Goal: Communication & Community: Answer question/provide support

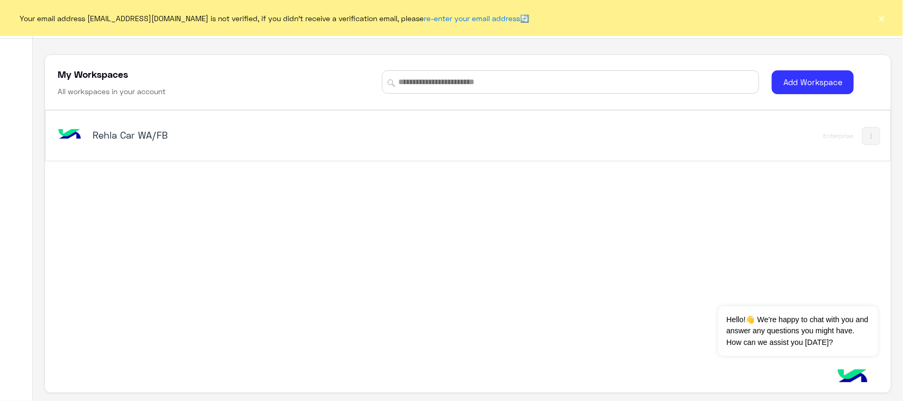
click at [93, 132] on h5 "Rehla Car WA/FB" at bounding box center [241, 135] width 297 height 13
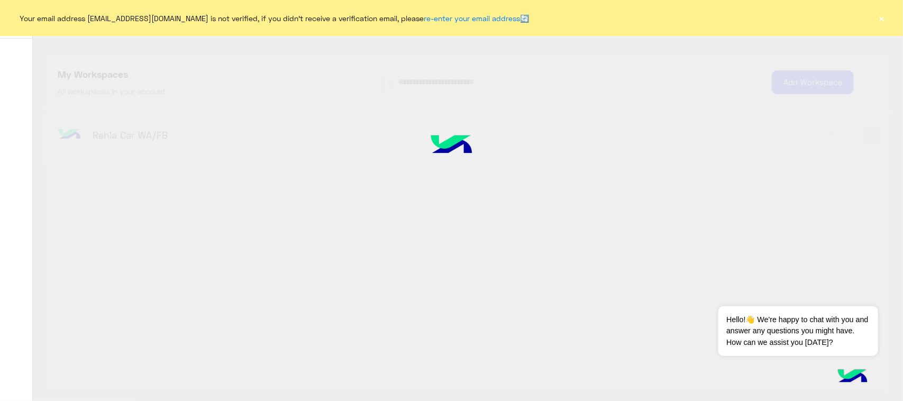
click at [881, 20] on button "×" at bounding box center [882, 18] width 11 height 11
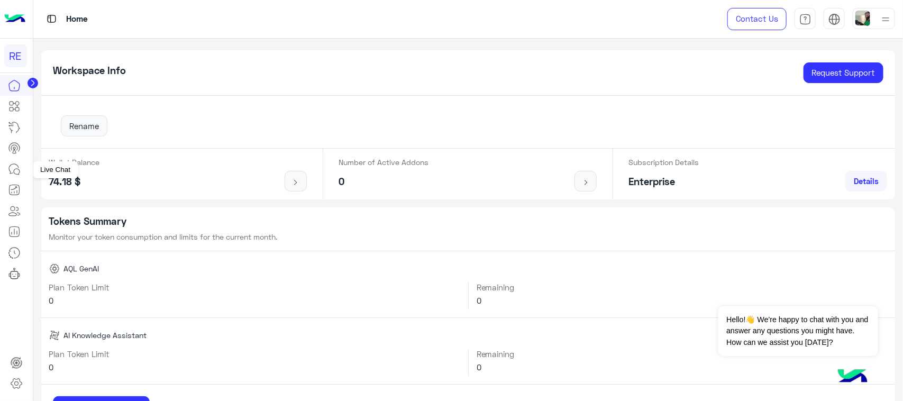
click at [16, 166] on icon at bounding box center [14, 169] width 13 height 13
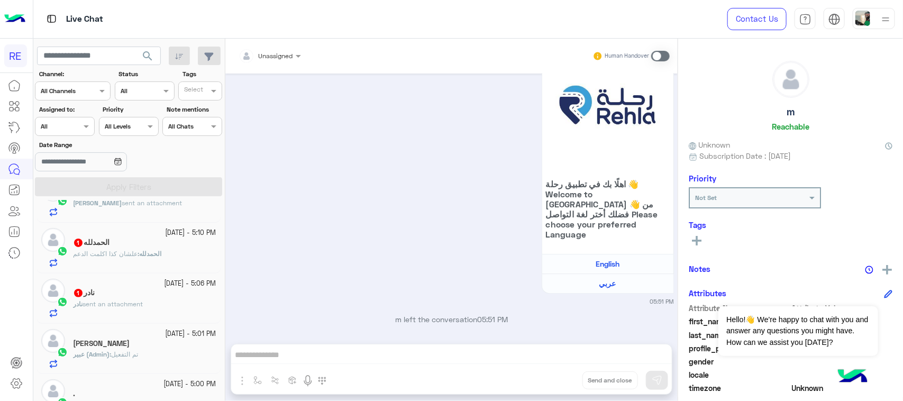
scroll to position [198, 0]
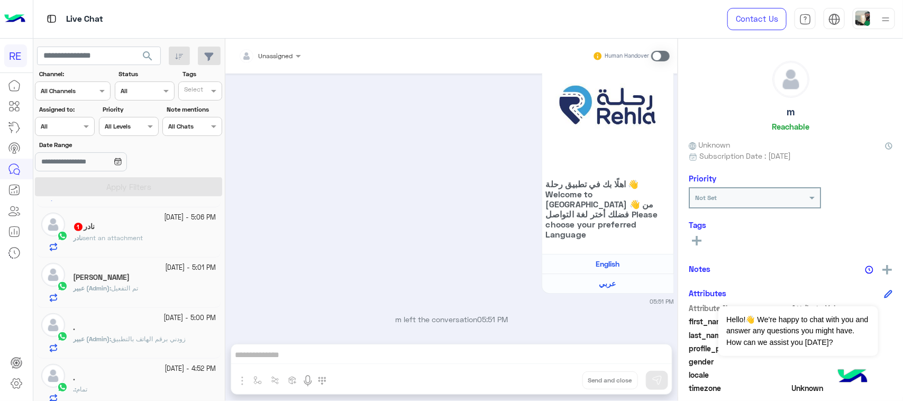
click at [155, 233] on div "نادر 1" at bounding box center [144, 227] width 143 height 11
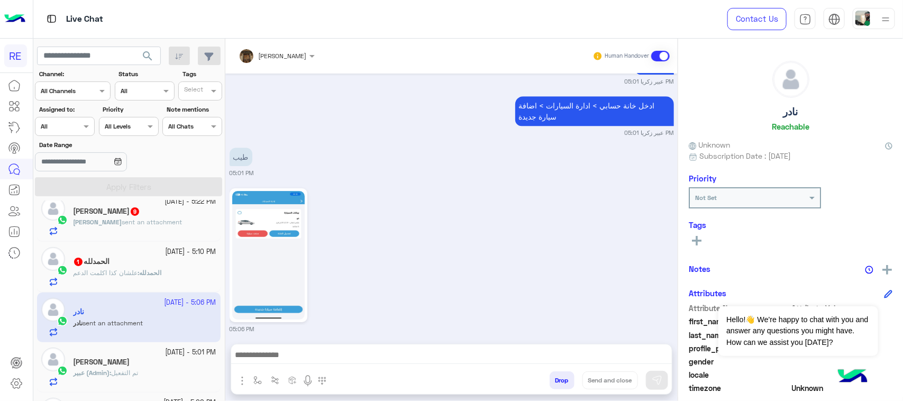
scroll to position [67, 0]
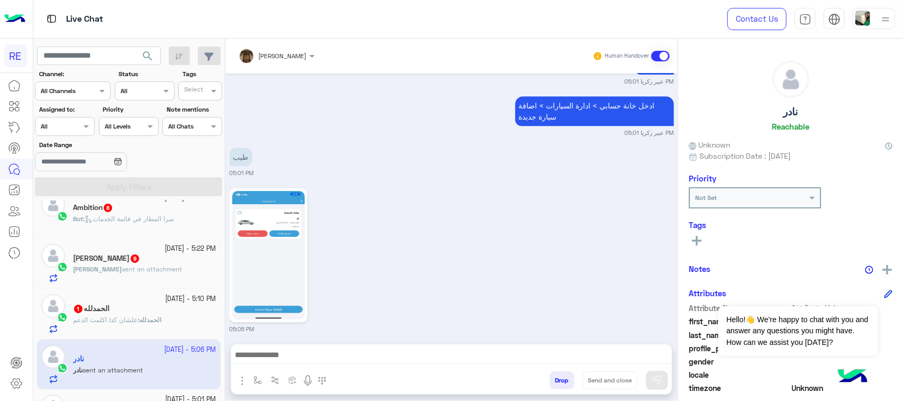
click at [162, 305] on div "ال[PERSON_NAME] 1" at bounding box center [144, 309] width 143 height 11
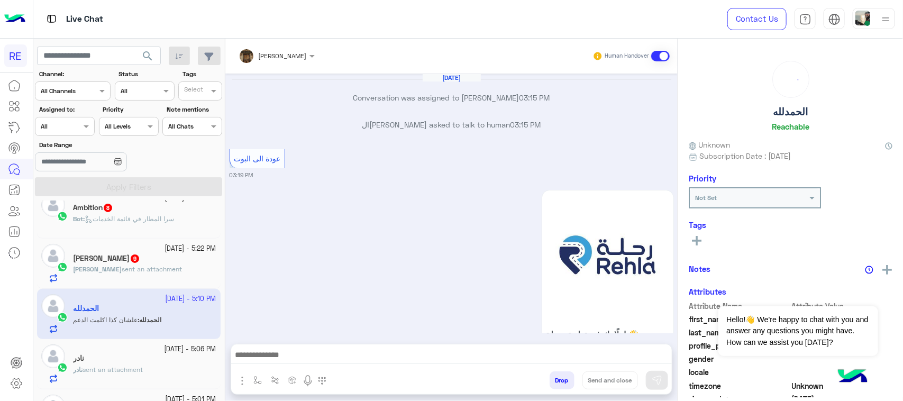
scroll to position [1476, 0]
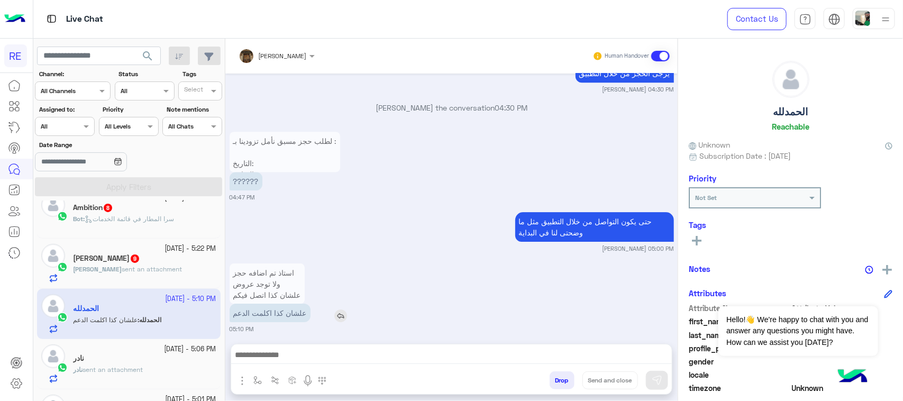
click at [273, 309] on p "علشان كذا اكلمت الدعم" at bounding box center [270, 313] width 81 height 19
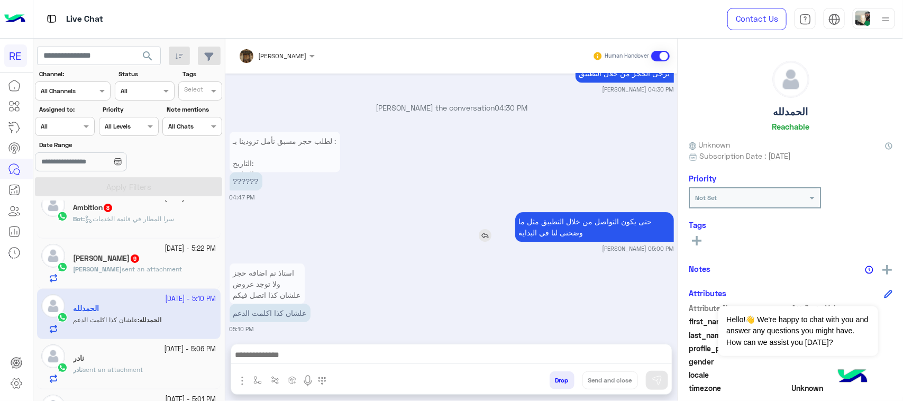
click at [614, 220] on p "حتى يكون التواصل من خلال التطبيق مثل ما وضحتى لنا في البداية" at bounding box center [594, 227] width 159 height 30
click at [523, 244] on small "[PERSON_NAME] 05:00 PM" at bounding box center [452, 248] width 445 height 8
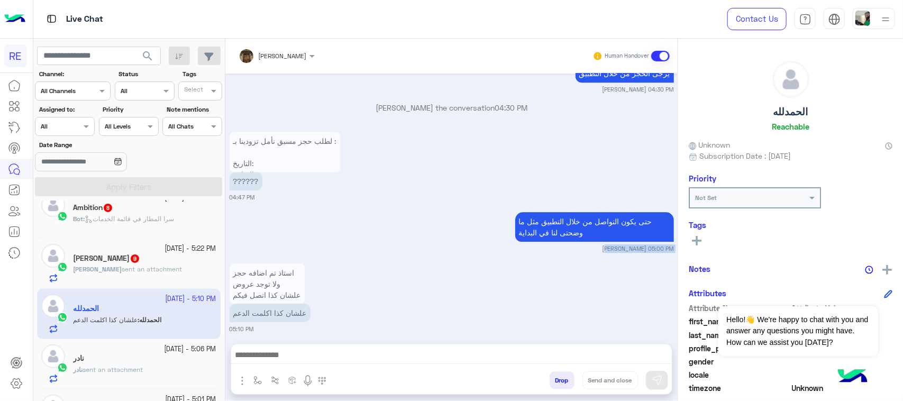
click at [523, 244] on small "[PERSON_NAME] 05:00 PM" at bounding box center [452, 248] width 445 height 8
click at [528, 228] on p "حتى يكون التواصل من خلال التطبيق مثل ما وضحتى لنا في البداية" at bounding box center [594, 227] width 159 height 30
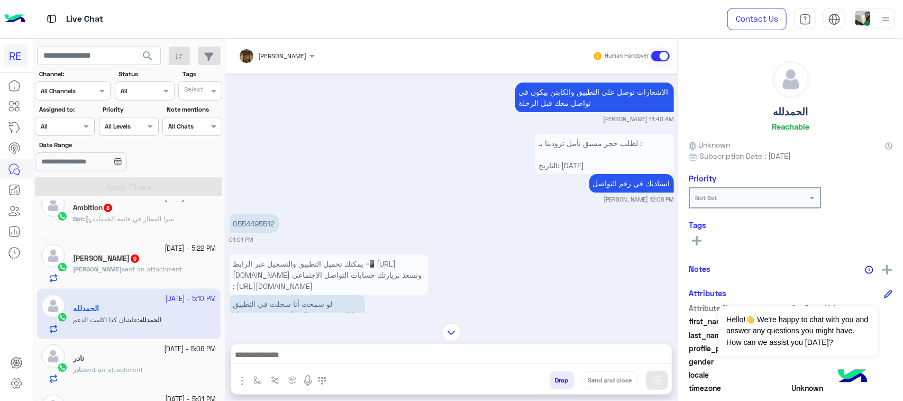
scroll to position [1763, 0]
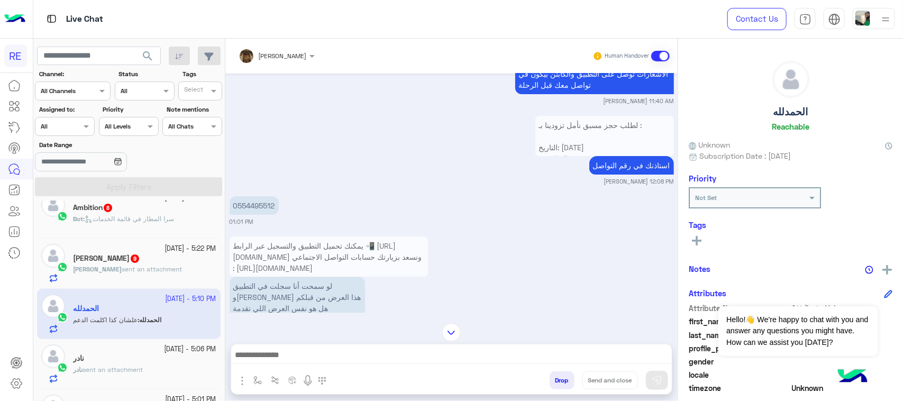
click at [368, 255] on span "يمكنك تحميل التطبيق والتسجيل عبر الرابط 📲 [URL][DOMAIN_NAME] ونسعد بزيارتك حساب…" at bounding box center [327, 256] width 189 height 31
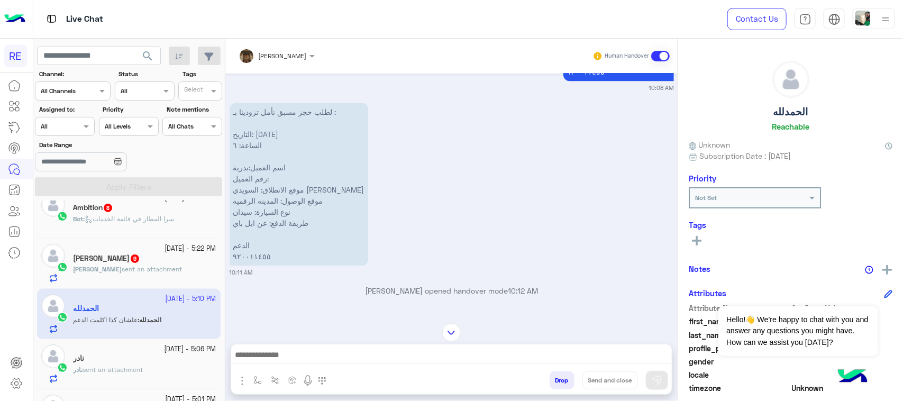
scroll to position [1124, 0]
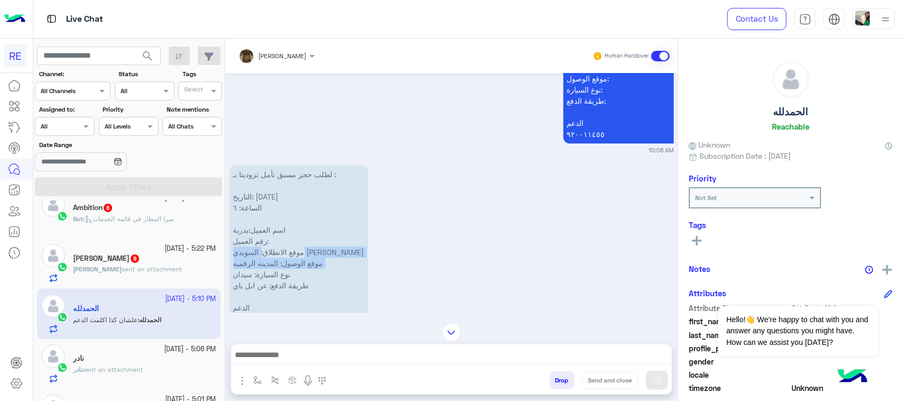
drag, startPoint x: 285, startPoint y: 258, endPoint x: 229, endPoint y: 274, distance: 57.8
click at [230, 274] on p "لطلب حجز مسبق نأمل تزودينا بـ : التاريخ: [DATE] الساعة: ٦ اسم العميل:بدرية رقم …" at bounding box center [299, 246] width 139 height 163
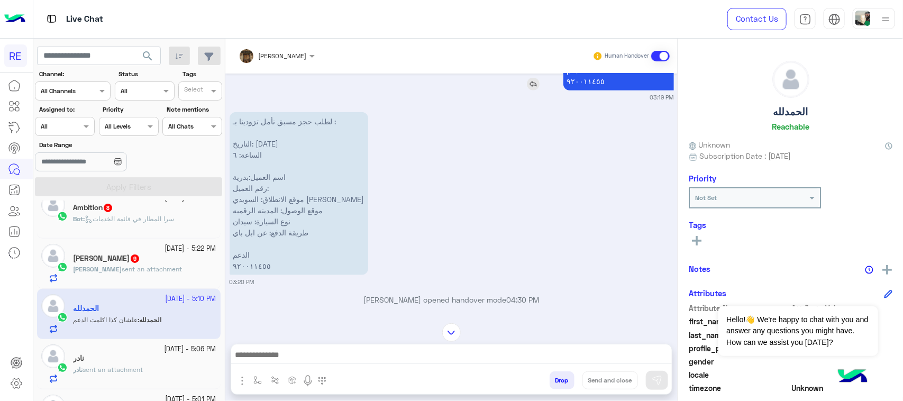
scroll to position [4233, 0]
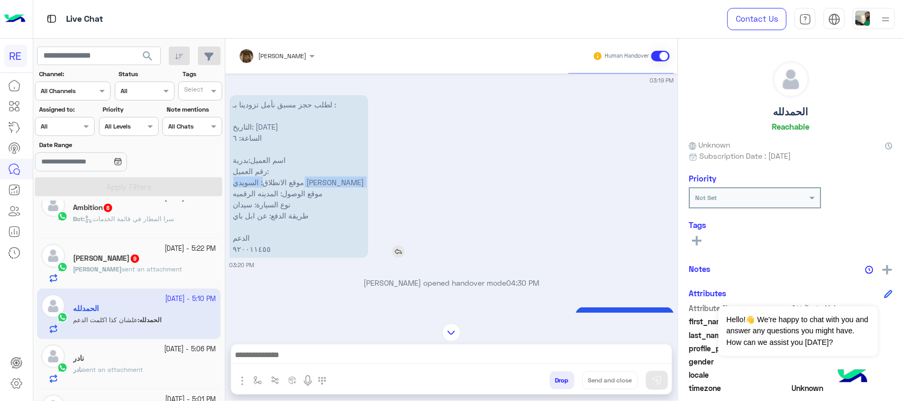
drag, startPoint x: 287, startPoint y: 165, endPoint x: 234, endPoint y: 178, distance: 54.5
click at [234, 178] on p "لطلب حجز مسبق نأمل تزودينا بـ : التاريخ: [DATE] الساعة: ٦ اسم العميل:بدرية رقم …" at bounding box center [299, 176] width 139 height 163
click at [264, 169] on p "لطلب حجز مسبق نأمل تزودينا بـ : التاريخ: [DATE] الساعة: ٦ اسم العميل:بدرية رقم …" at bounding box center [299, 176] width 139 height 163
drag, startPoint x: 282, startPoint y: 162, endPoint x: 263, endPoint y: 249, distance: 89.3
click at [263, 249] on div "لطلب حجز مسبق نأمل تزودينا بـ : التاريخ: [DATE] الساعة: ٦ اسم العميل:بدرية رقم …" at bounding box center [452, 181] width 445 height 177
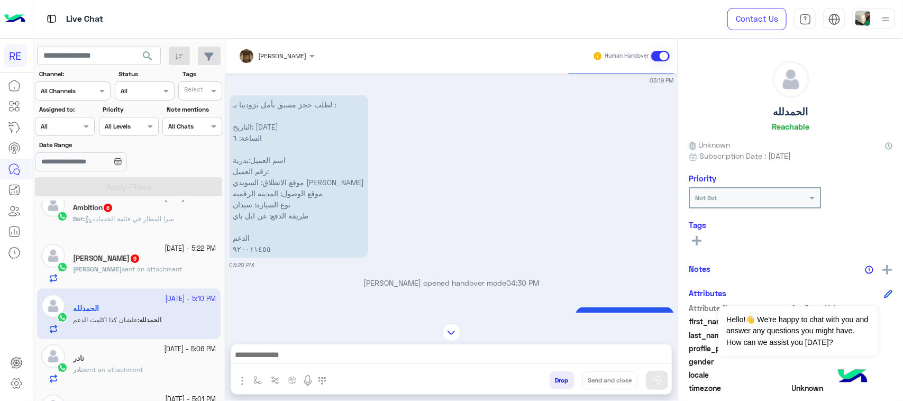
click at [263, 261] on small "03:20 PM" at bounding box center [452, 265] width 445 height 8
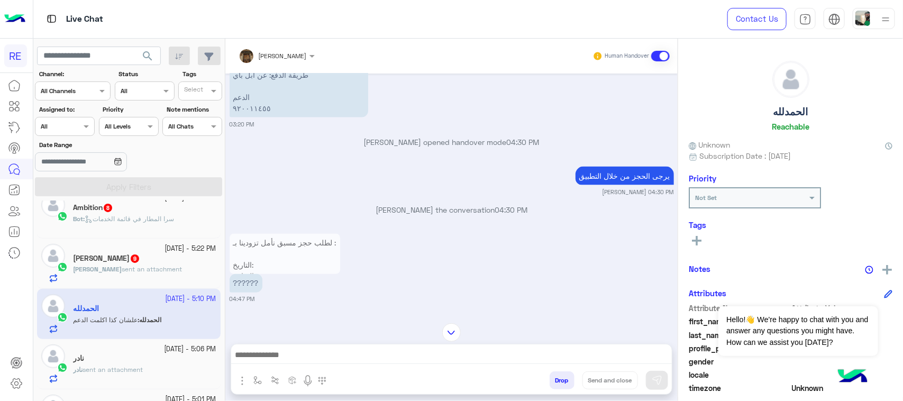
scroll to position [4335, 0]
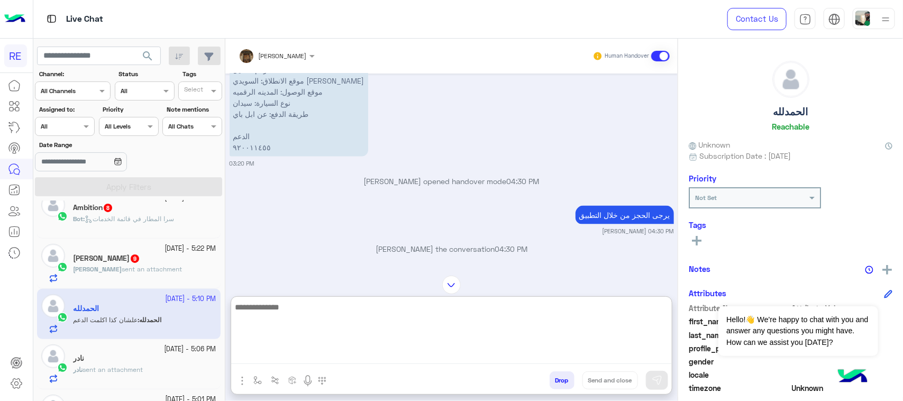
click at [318, 352] on textarea at bounding box center [451, 333] width 441 height 64
type textarea "**********"
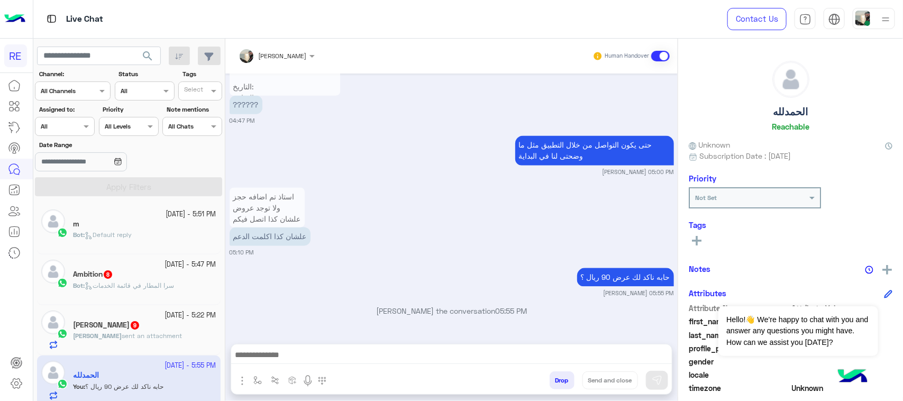
scroll to position [4564, 0]
click at [167, 276] on div "Ambition 8" at bounding box center [144, 275] width 143 height 11
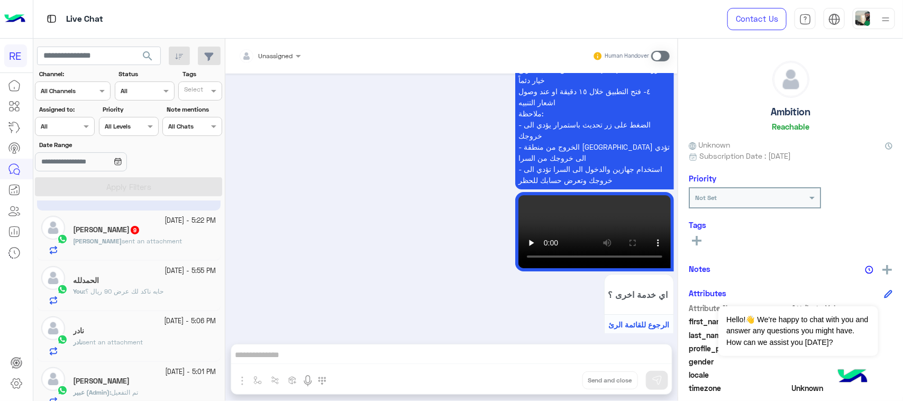
scroll to position [66, 0]
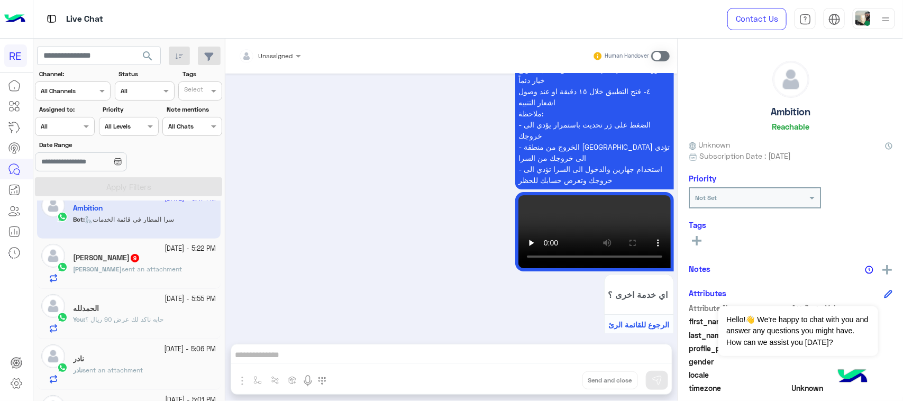
click at [149, 265] on div "[PERSON_NAME] sent an attachment" at bounding box center [144, 274] width 143 height 19
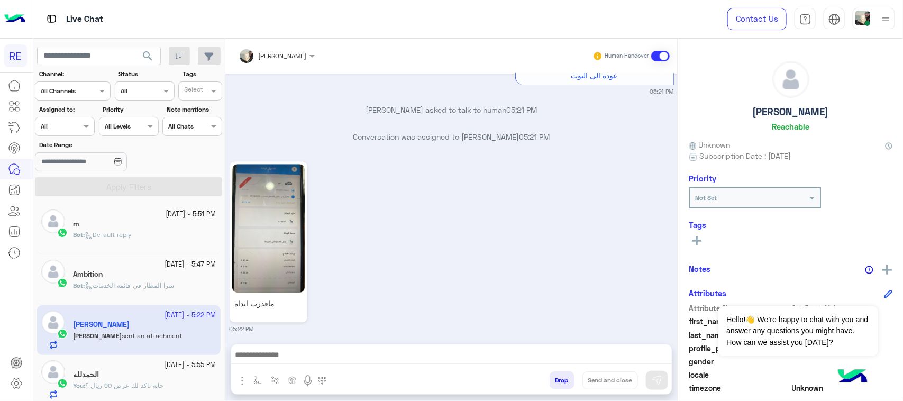
click at [155, 234] on div "Bot : Default reply" at bounding box center [144, 239] width 143 height 19
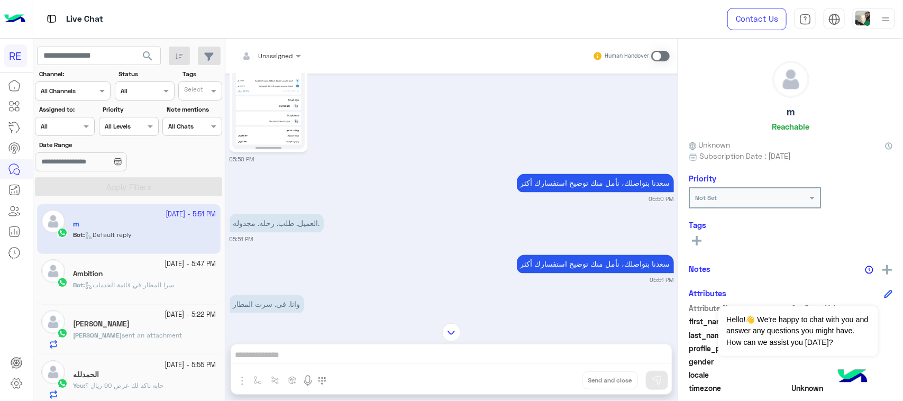
scroll to position [741, 0]
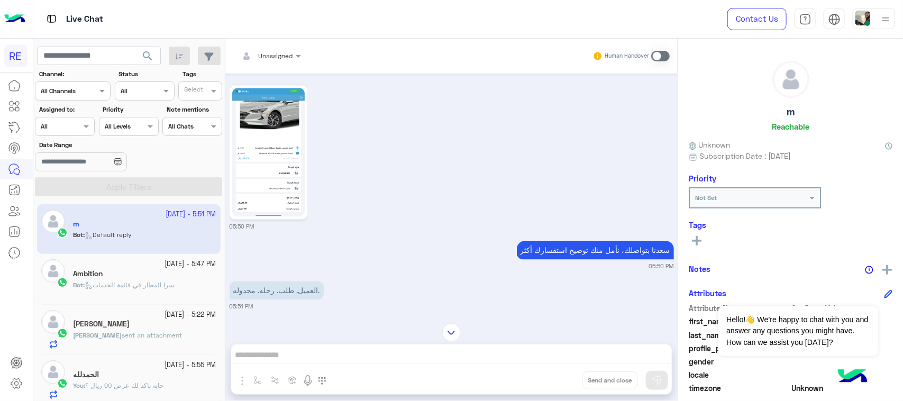
click at [279, 296] on p "العميل. طلب. رحله. مجدوله." at bounding box center [277, 291] width 94 height 19
click at [280, 198] on img at bounding box center [268, 152] width 72 height 129
